Goal: Information Seeking & Learning: Learn about a topic

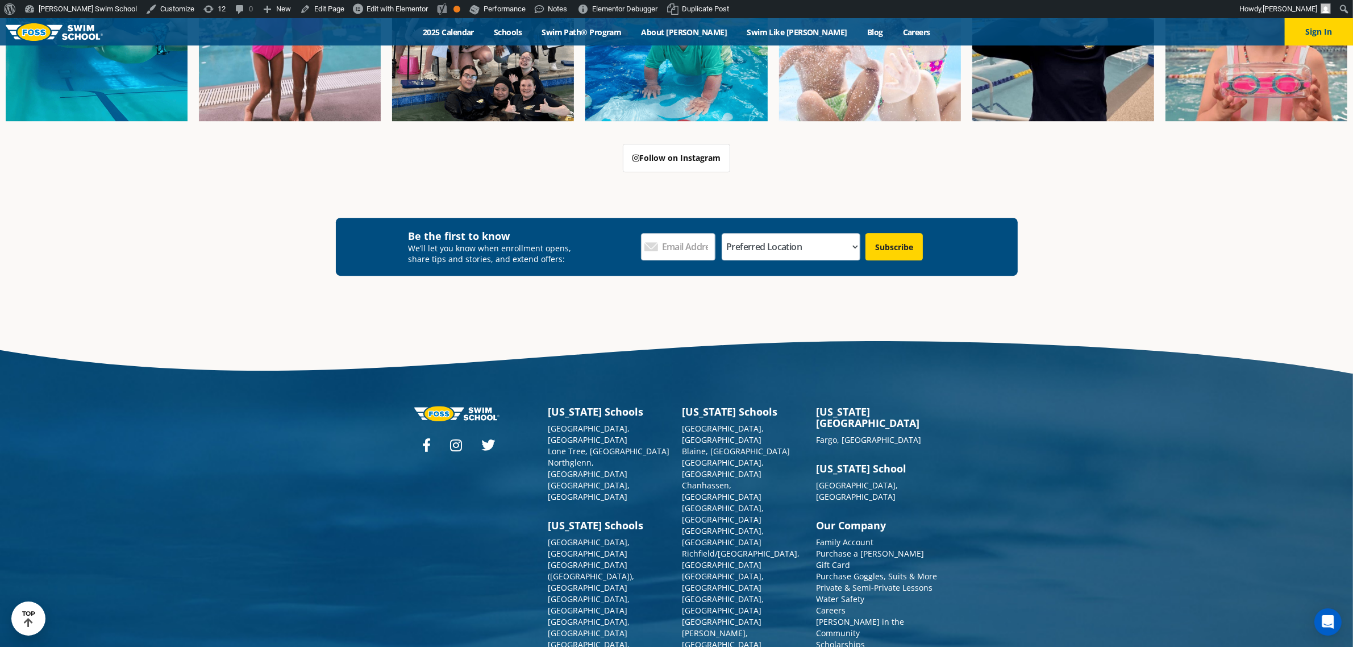
scroll to position [4309, 0]
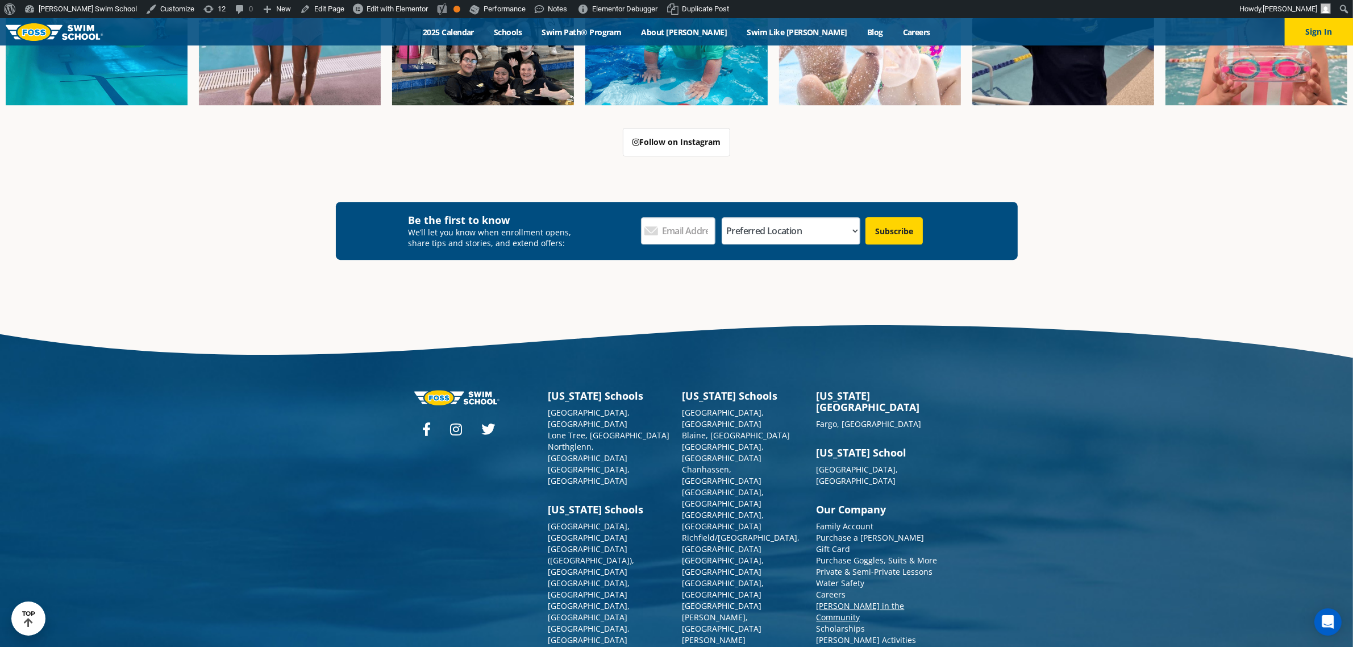
click at [837, 600] on link "[PERSON_NAME] in the Community" at bounding box center [861, 611] width 88 height 22
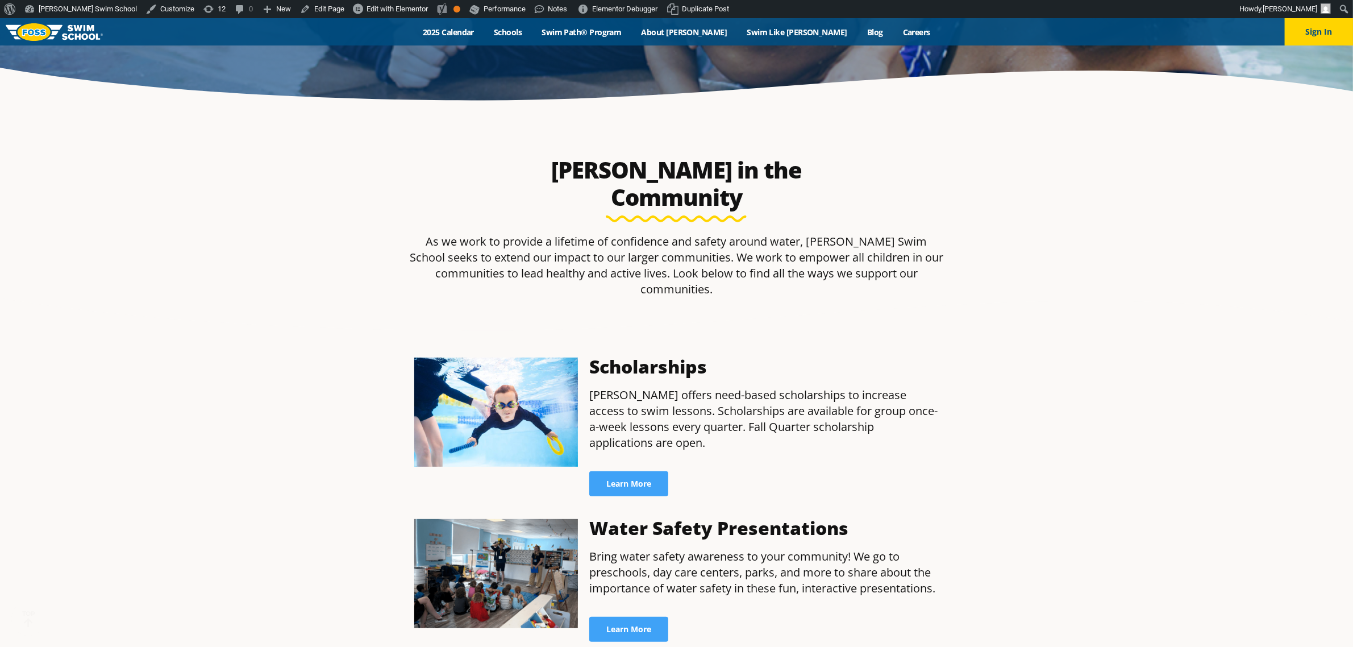
scroll to position [355, 0]
click at [620, 480] on span "Learn More" at bounding box center [628, 484] width 45 height 8
